Goal: Task Accomplishment & Management: Use online tool/utility

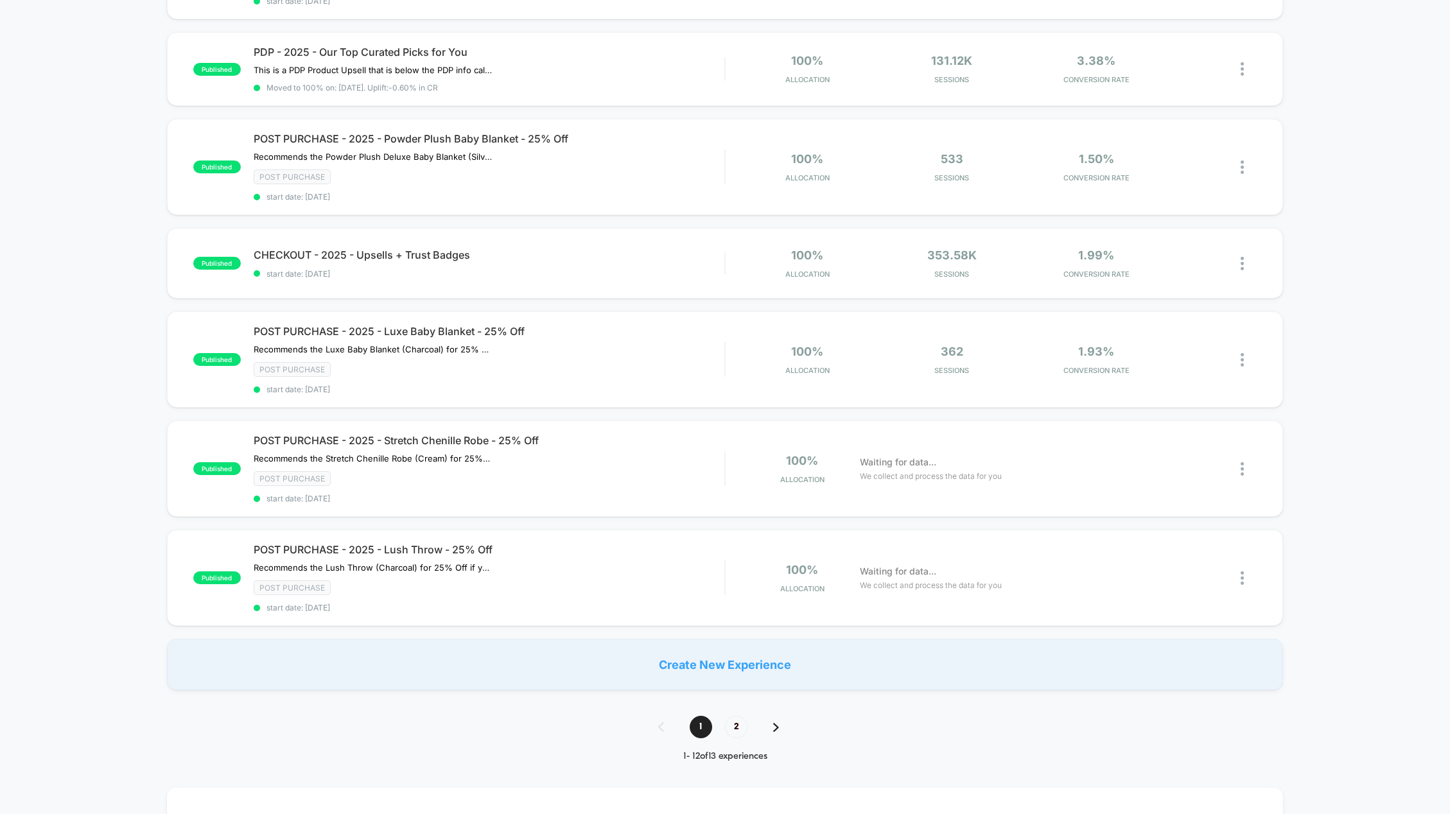
scroll to position [707, 0]
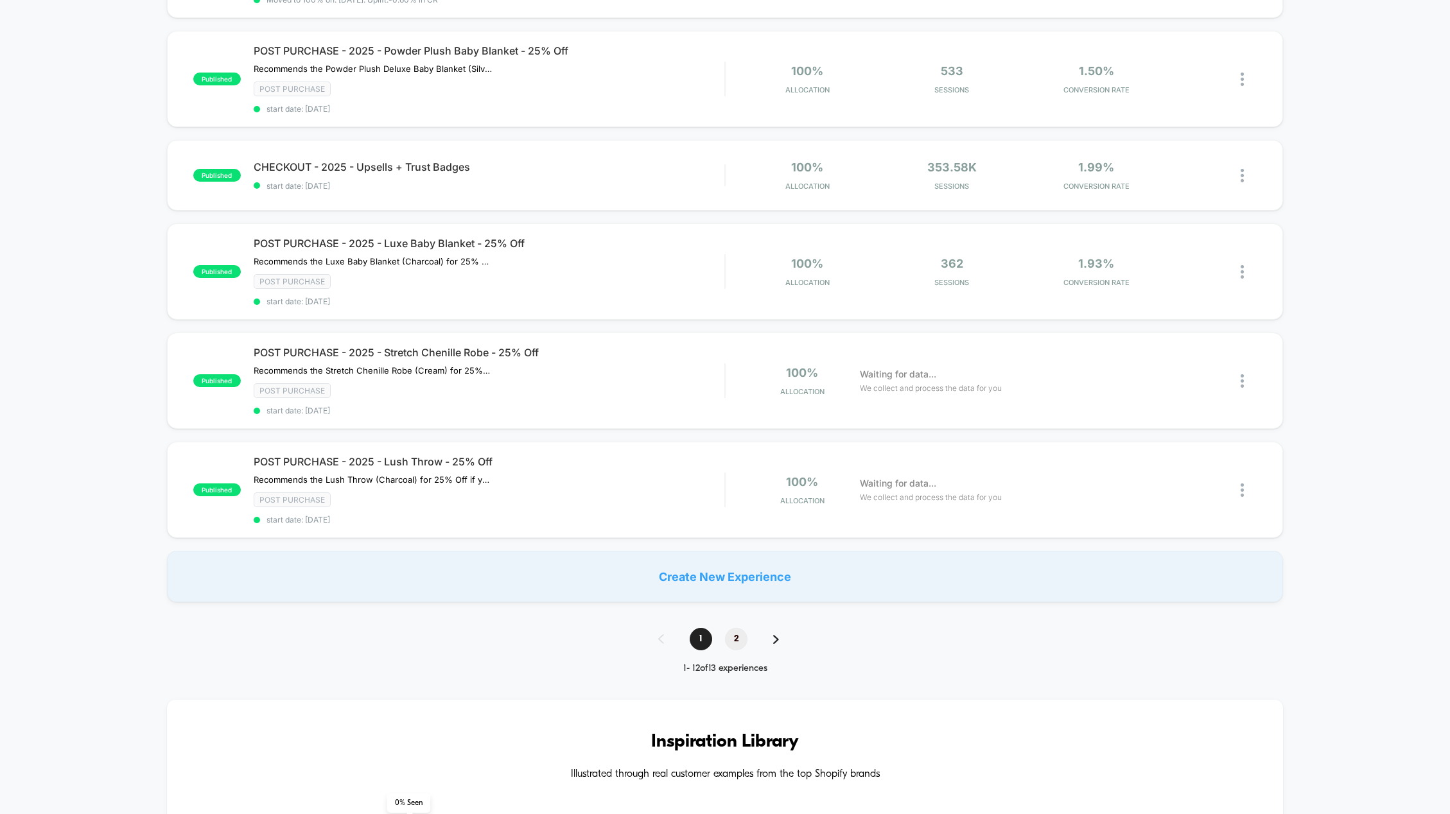
click at [734, 639] on span "2" at bounding box center [736, 639] width 22 height 22
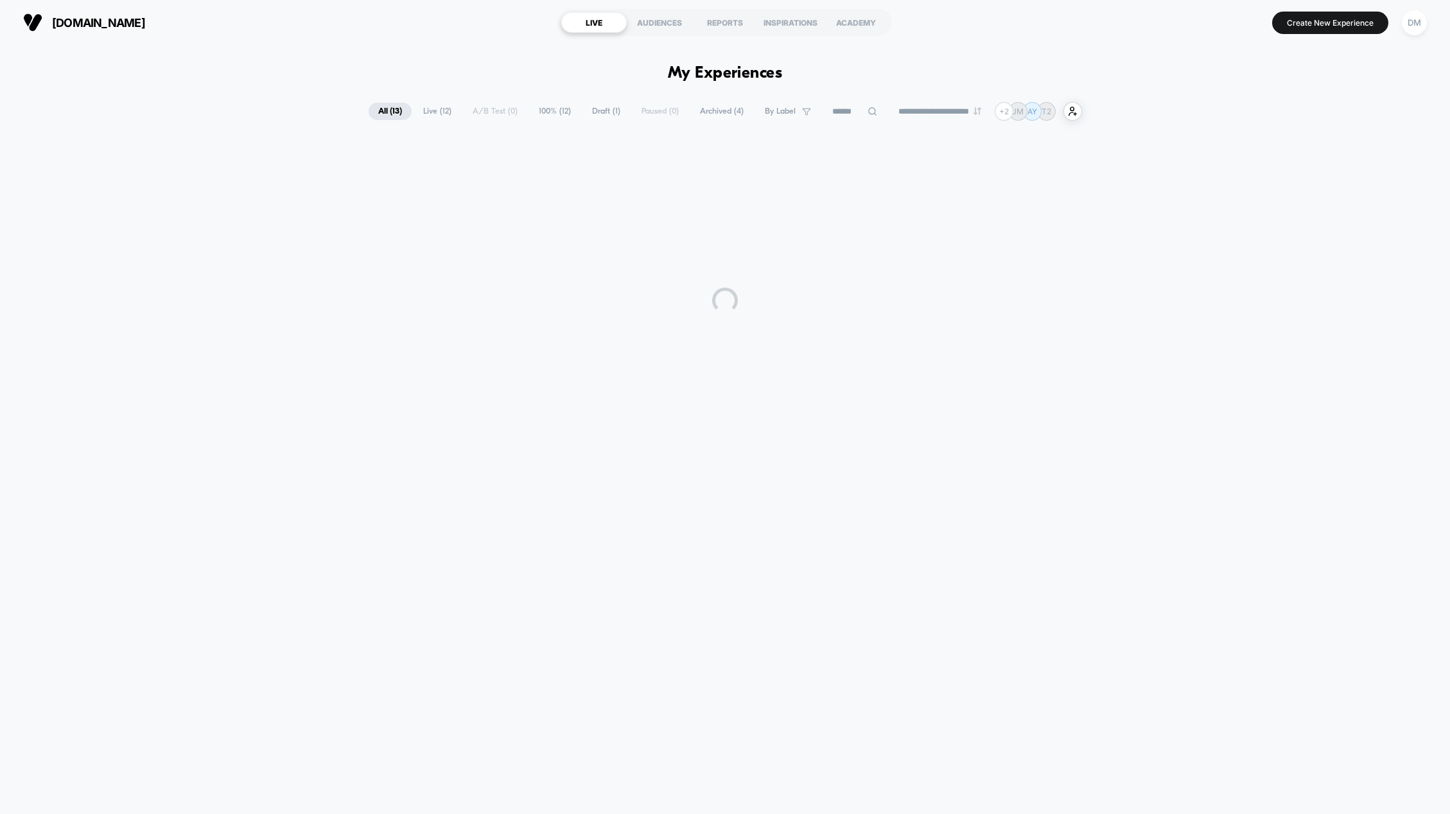
scroll to position [0, 0]
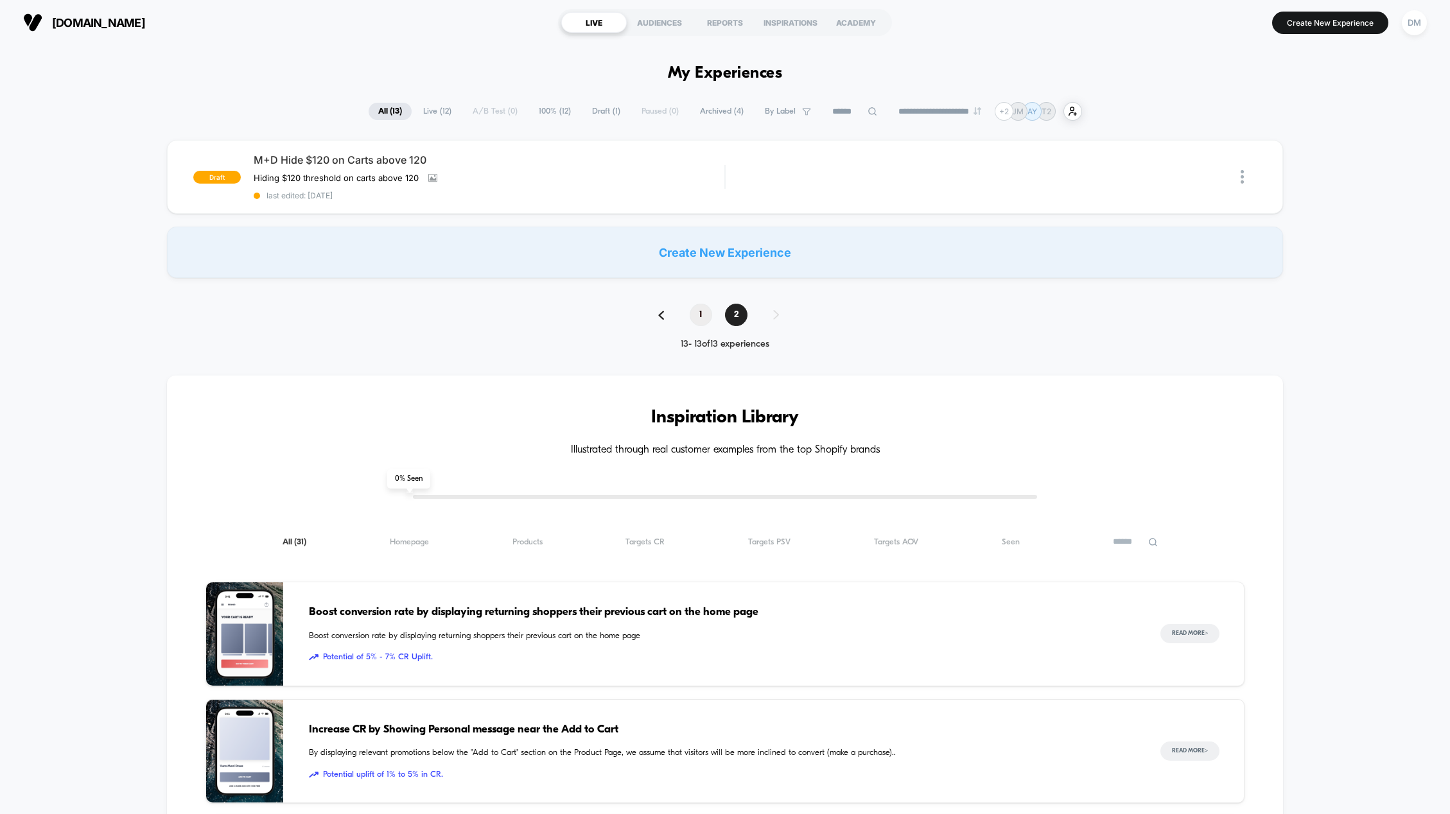
click at [706, 313] on span "1" at bounding box center [701, 315] width 22 height 22
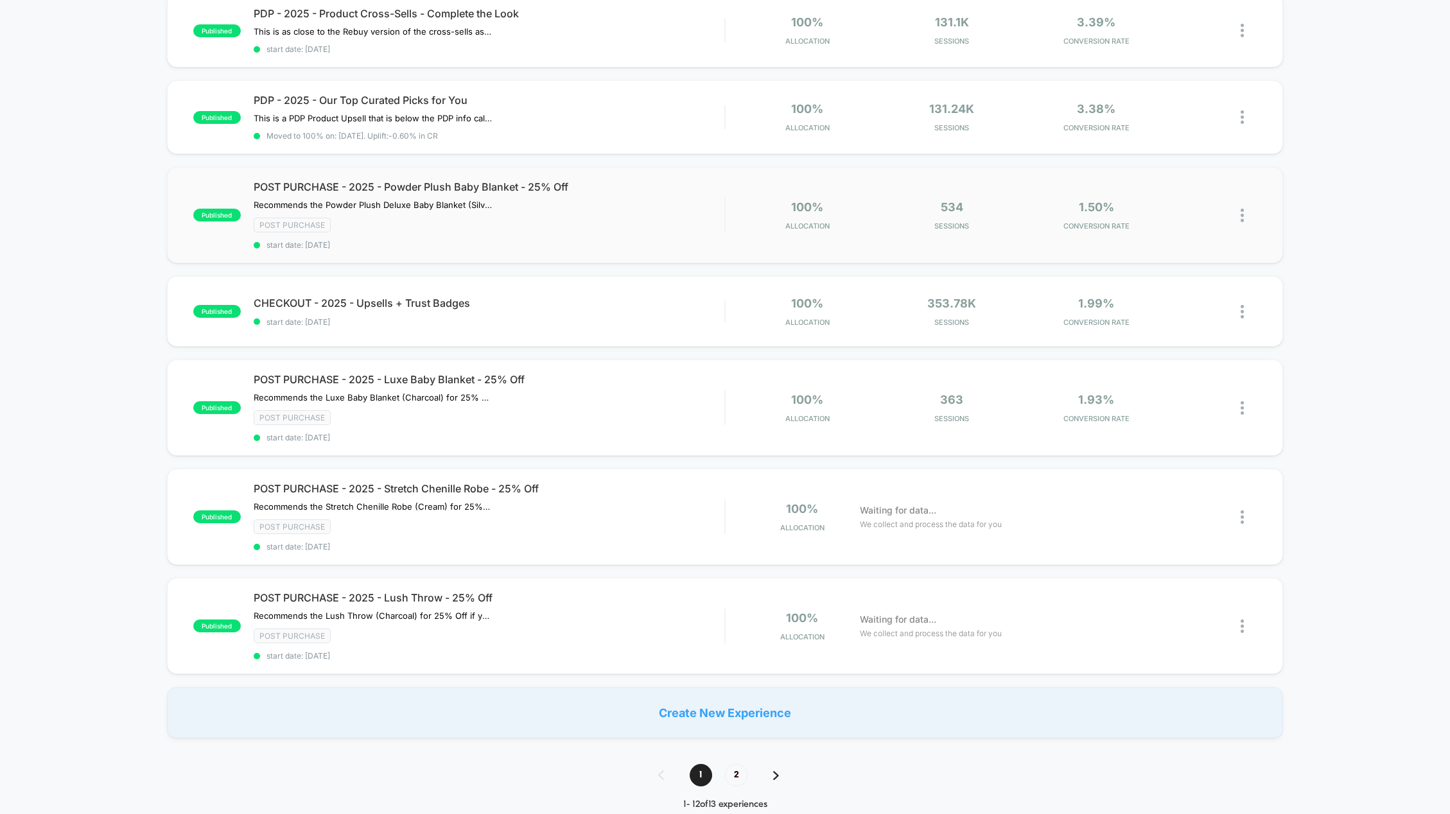
scroll to position [578, 0]
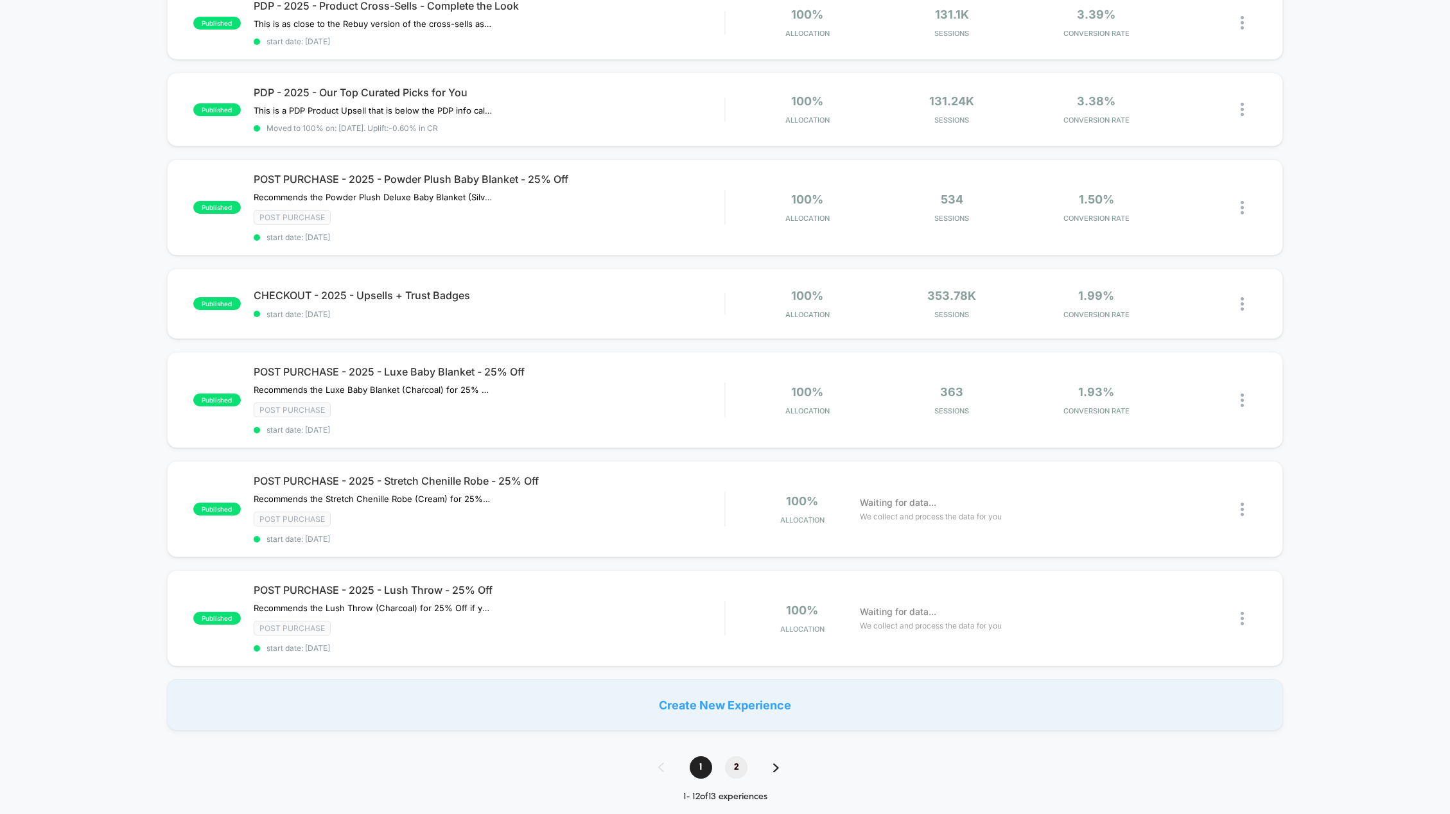
click at [735, 761] on span "2" at bounding box center [736, 768] width 22 height 22
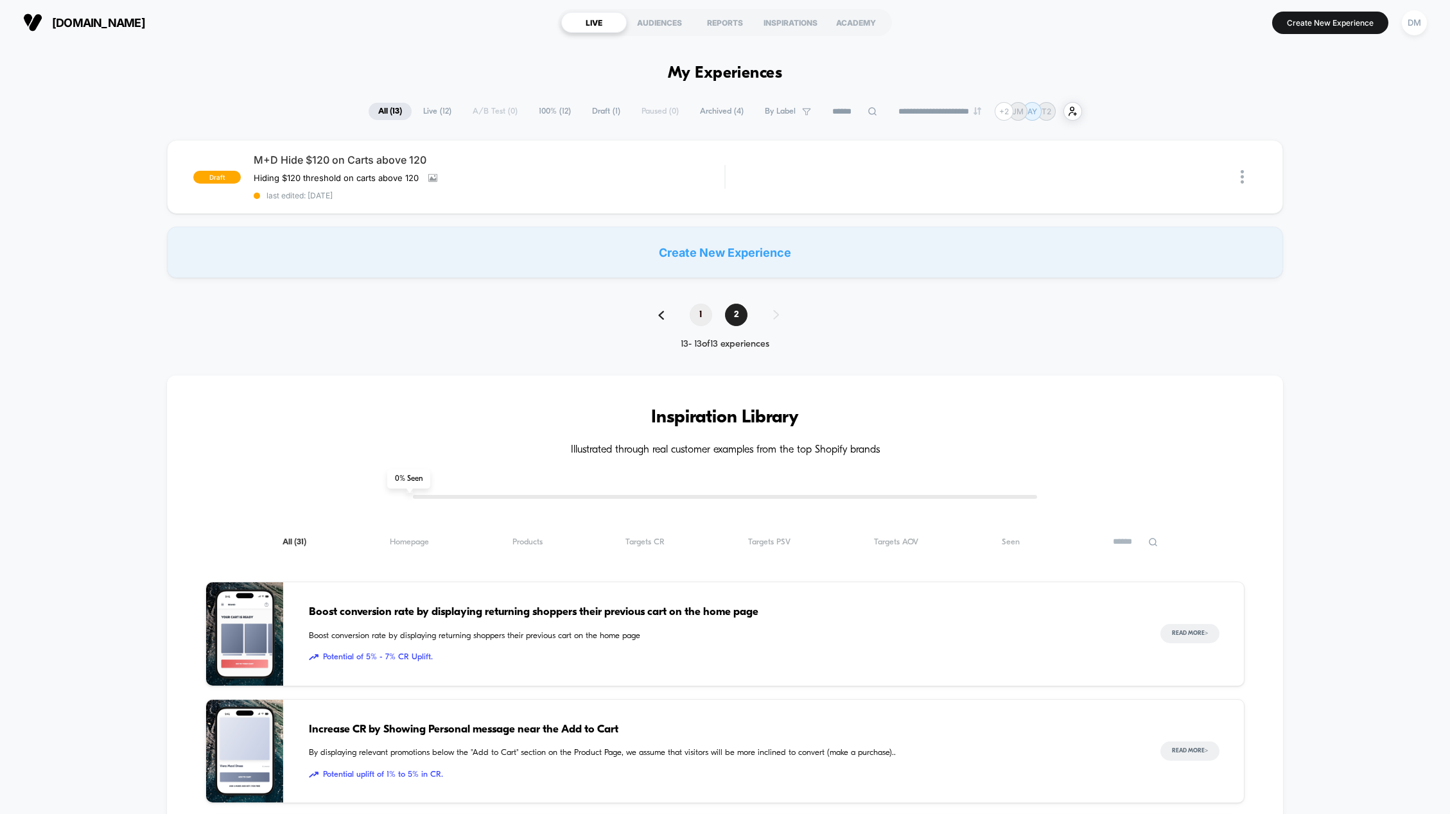
click at [705, 319] on span "1" at bounding box center [701, 315] width 22 height 22
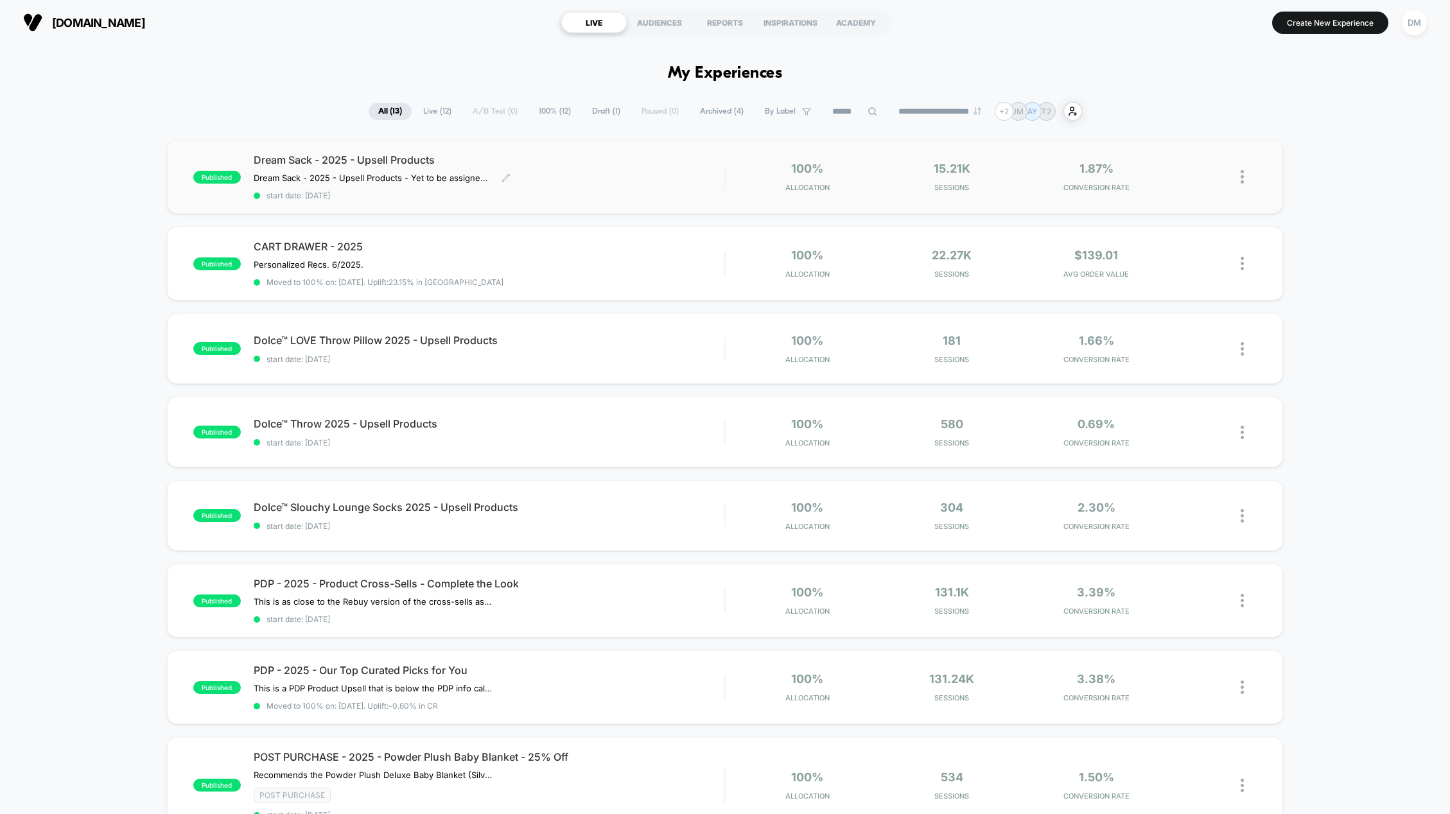
click at [347, 160] on span "Dream Sack - 2025 - Upsell Products" at bounding box center [489, 160] width 471 height 13
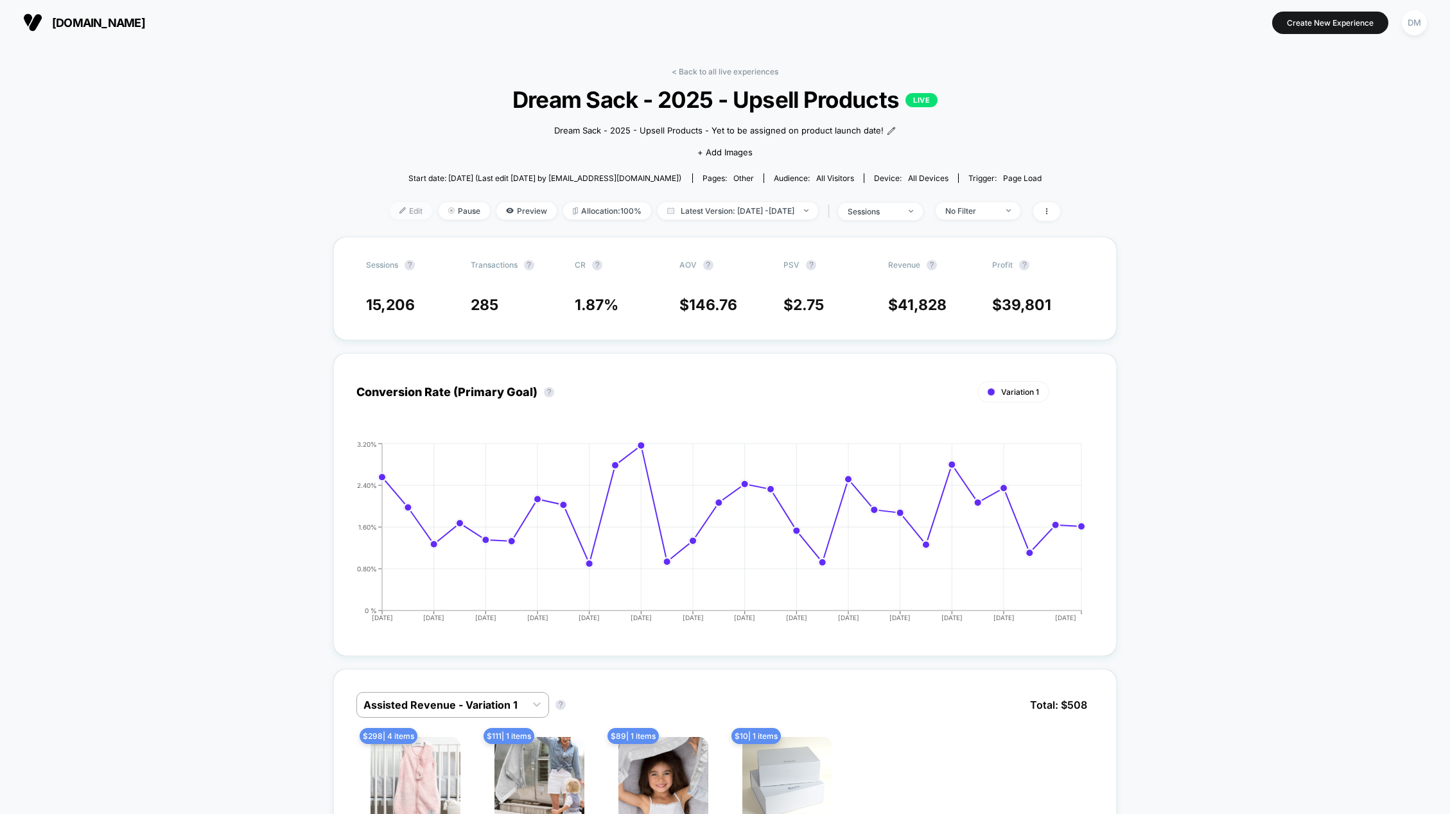
click at [390, 211] on span "Edit" at bounding box center [411, 210] width 42 height 17
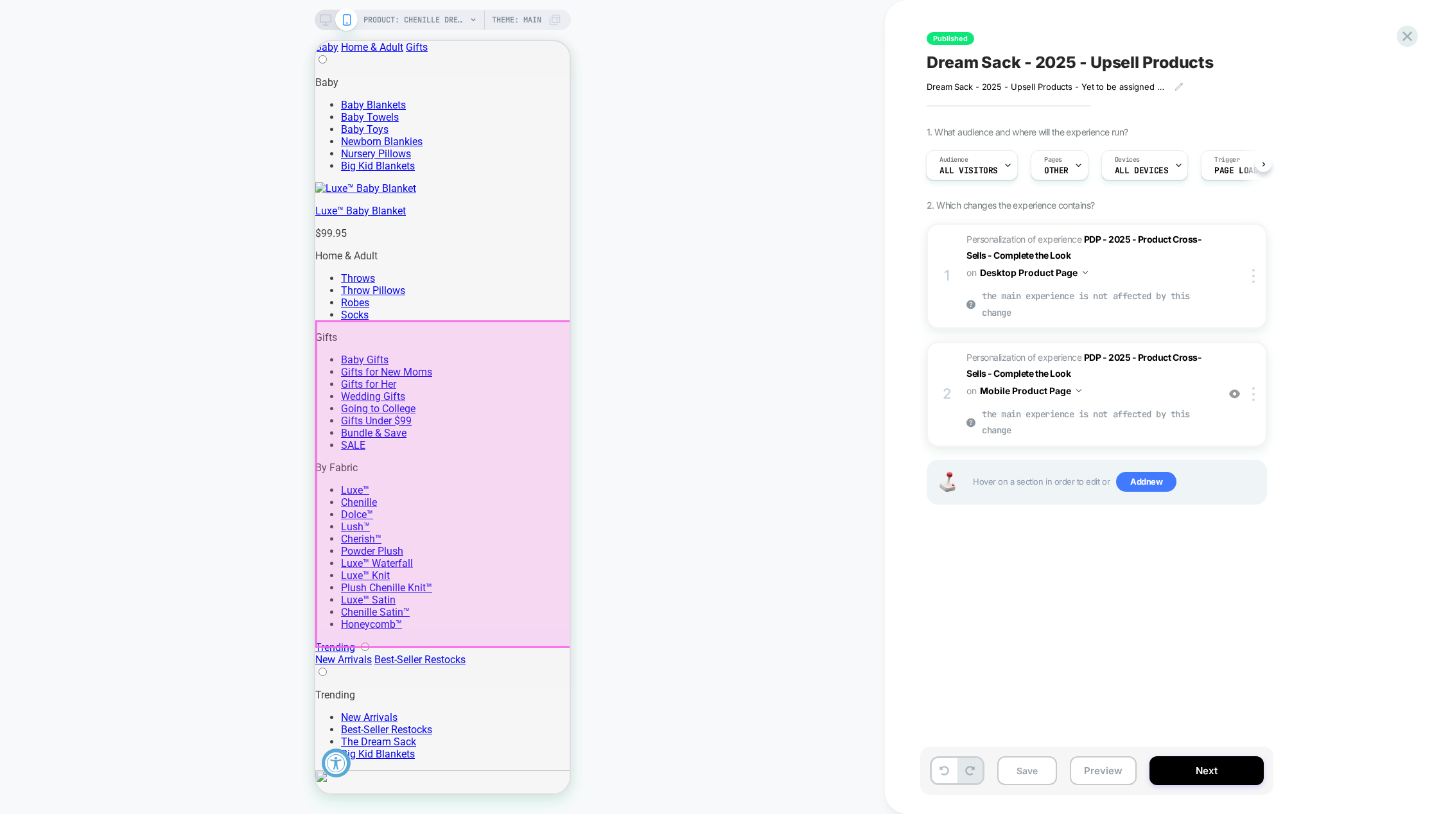
scroll to position [1123, 0]
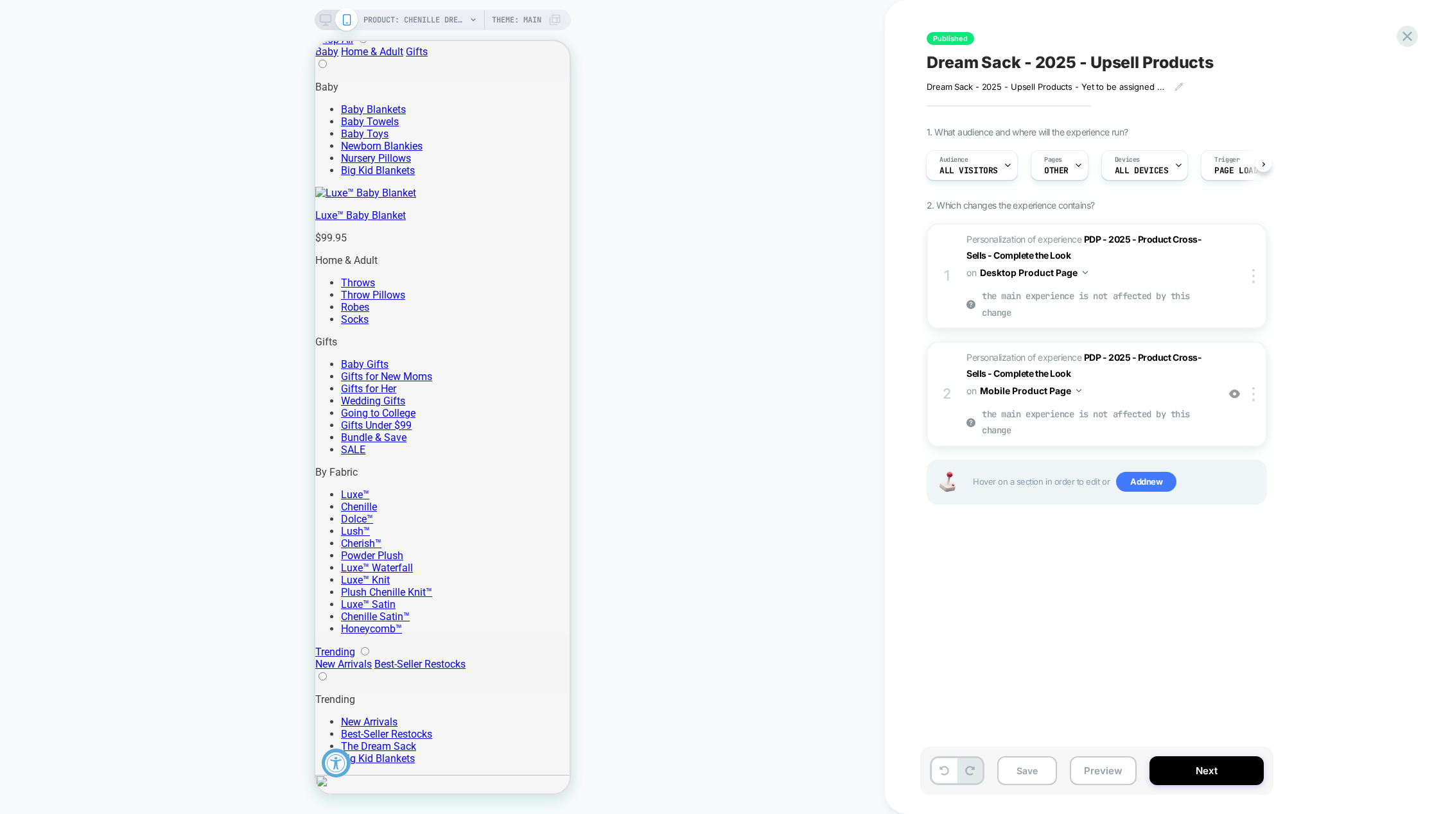
click at [321, 17] on icon at bounding box center [326, 20] width 12 height 12
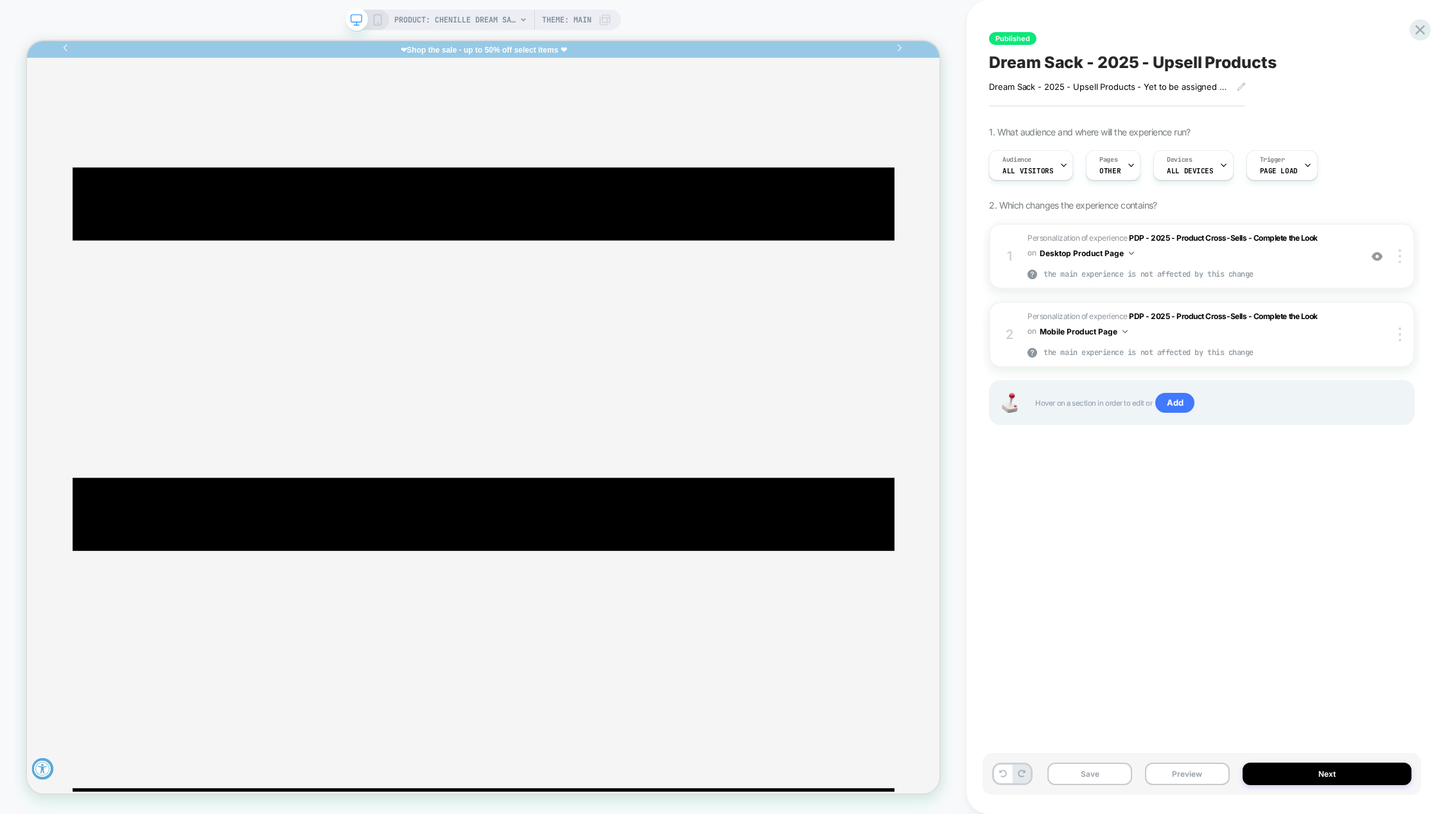
click at [378, 21] on icon at bounding box center [378, 20] width 12 height 12
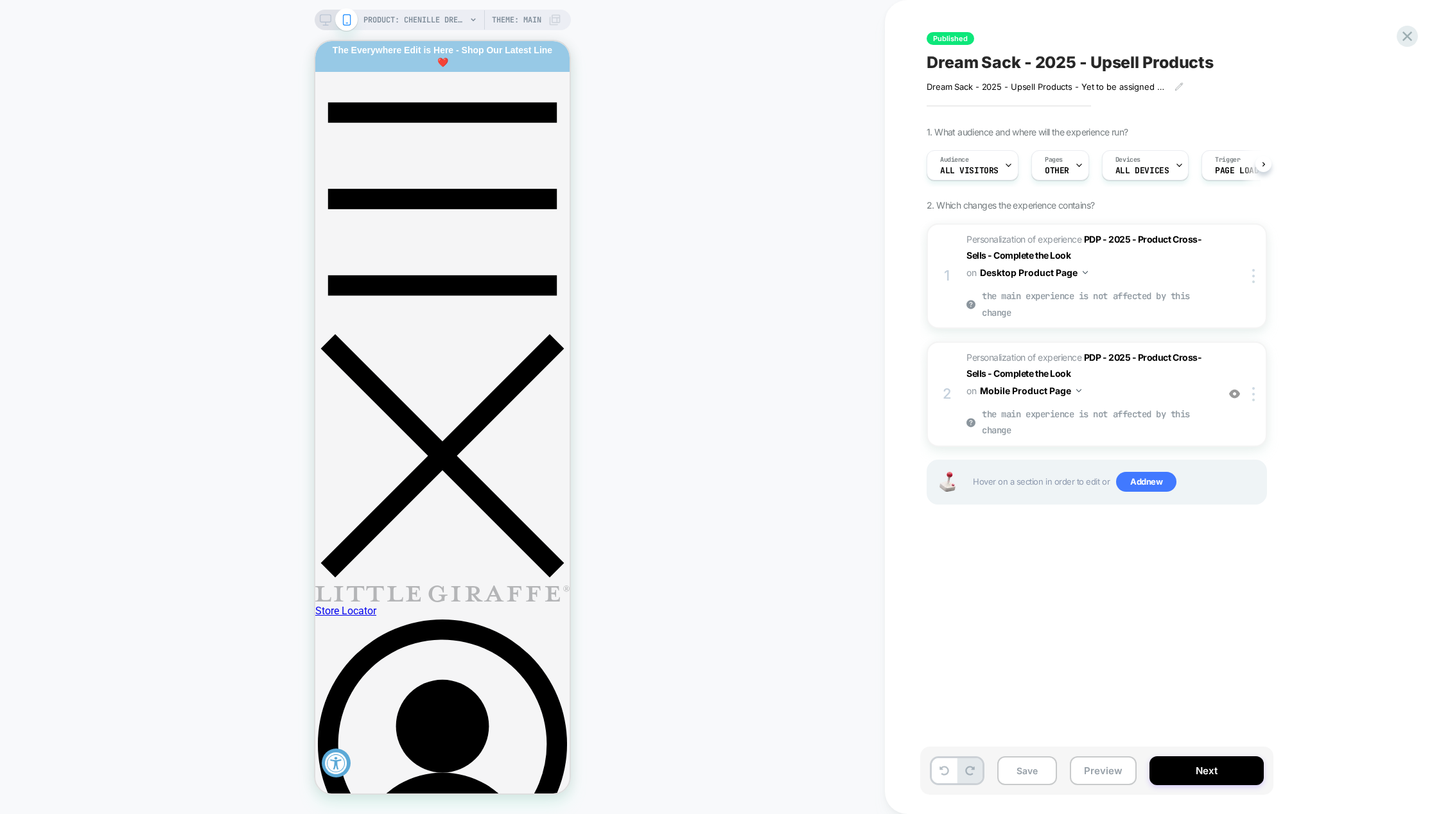
scroll to position [0, 1]
